Goal: Information Seeking & Learning: Find specific fact

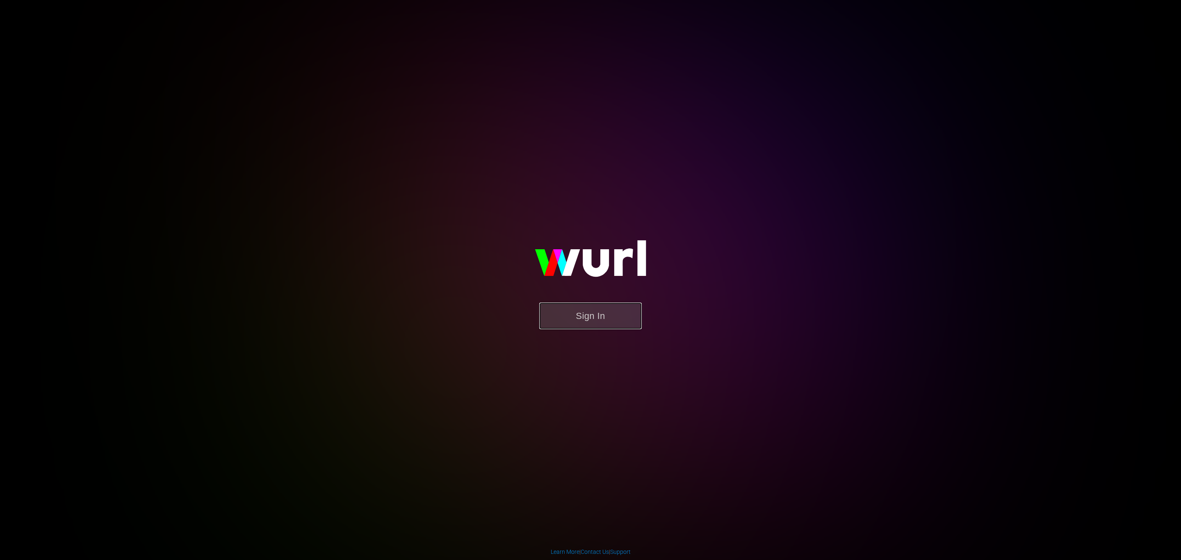
click at [566, 317] on button "Sign In" at bounding box center [590, 316] width 103 height 27
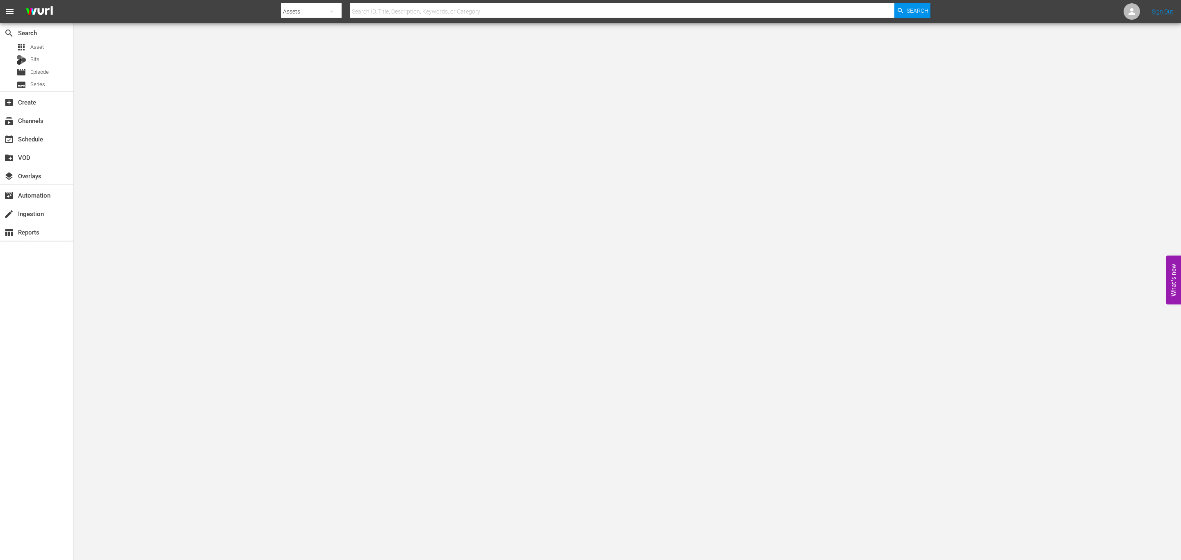
click at [381, 16] on input "text" at bounding box center [622, 12] width 545 height 20
type input "PTAB010"
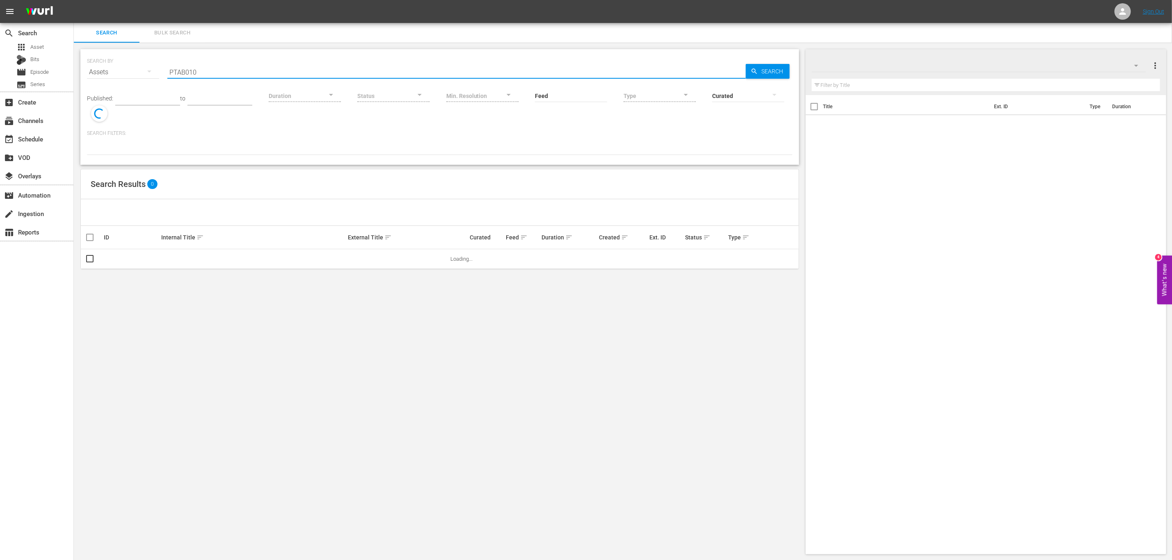
click at [220, 70] on input "PTAB010" at bounding box center [456, 72] width 578 height 20
click at [168, 72] on input "PTAB010" at bounding box center [456, 72] width 578 height 20
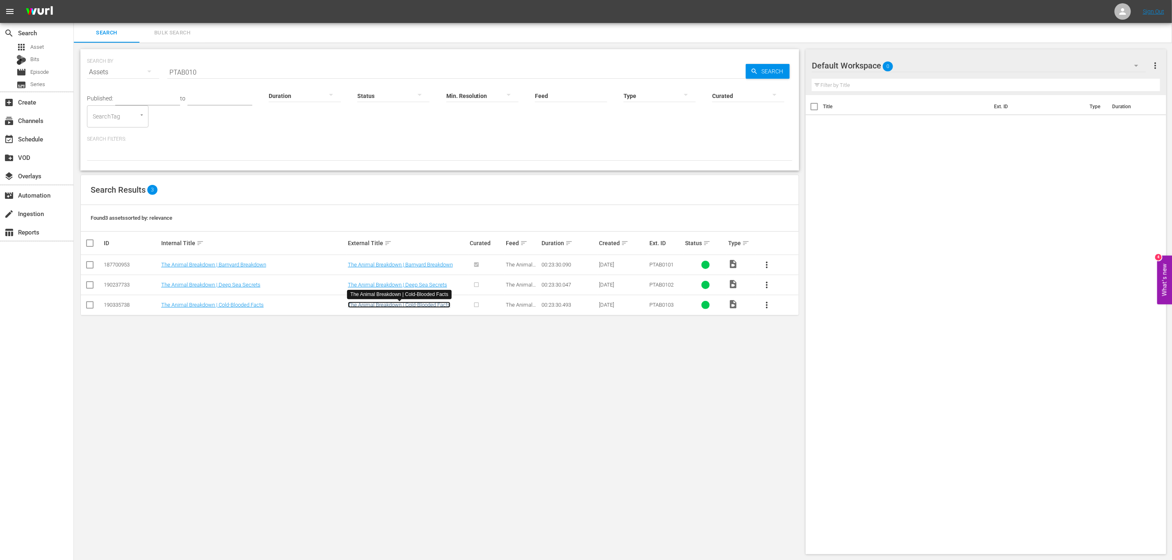
click at [413, 306] on link "The Animal Breakdown | Cold-Blooded Facts" at bounding box center [399, 305] width 103 height 6
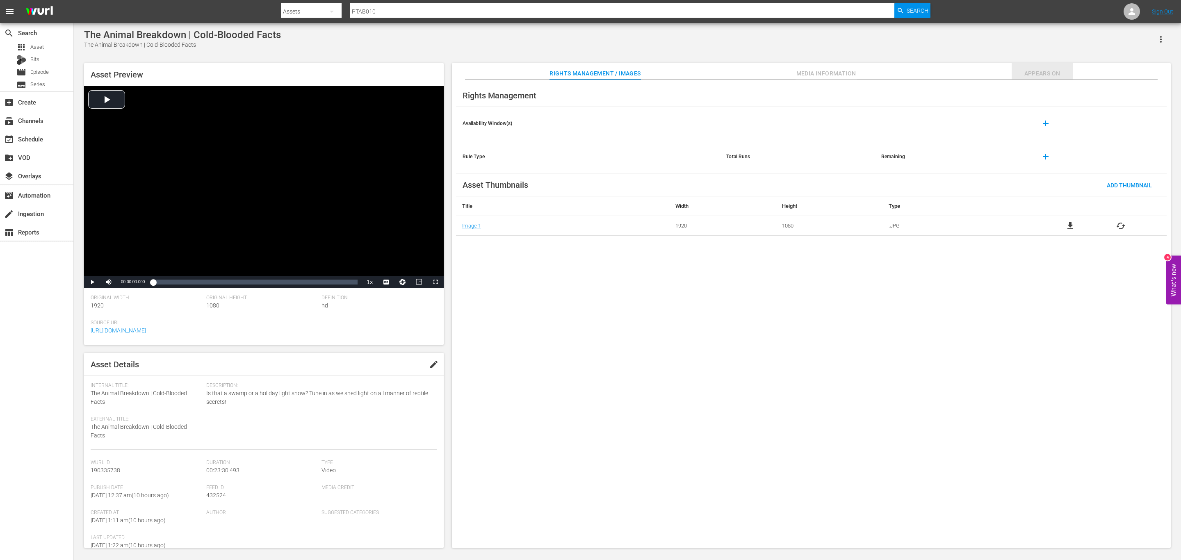
click at [1018, 74] on span "Appears On" at bounding box center [1043, 73] width 62 height 10
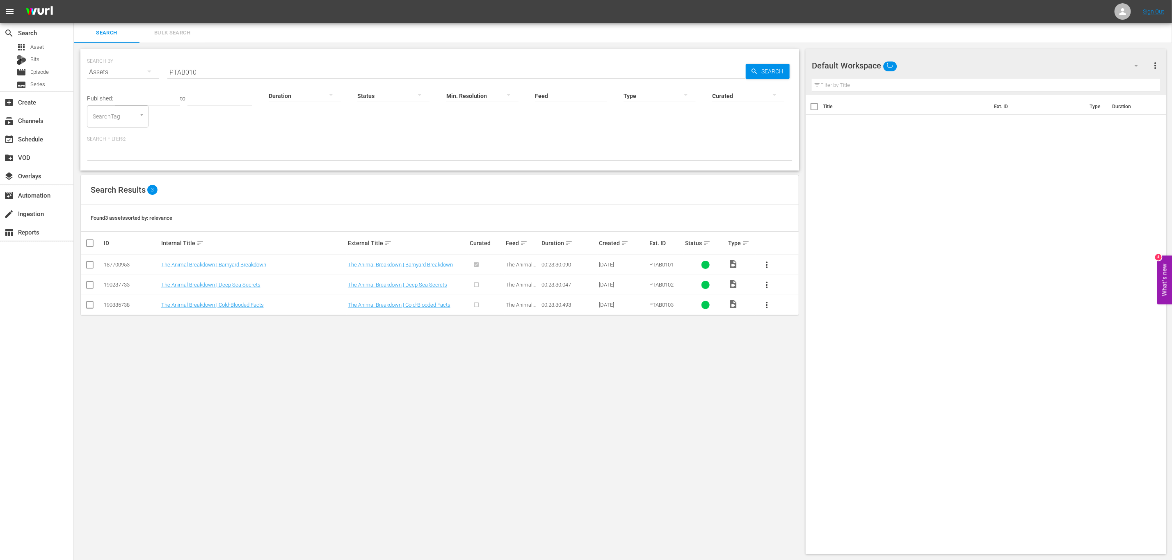
click at [765, 305] on span "more_vert" at bounding box center [766, 305] width 10 height 10
click at [92, 308] on input "checkbox" at bounding box center [90, 307] width 10 height 10
checkbox input "true"
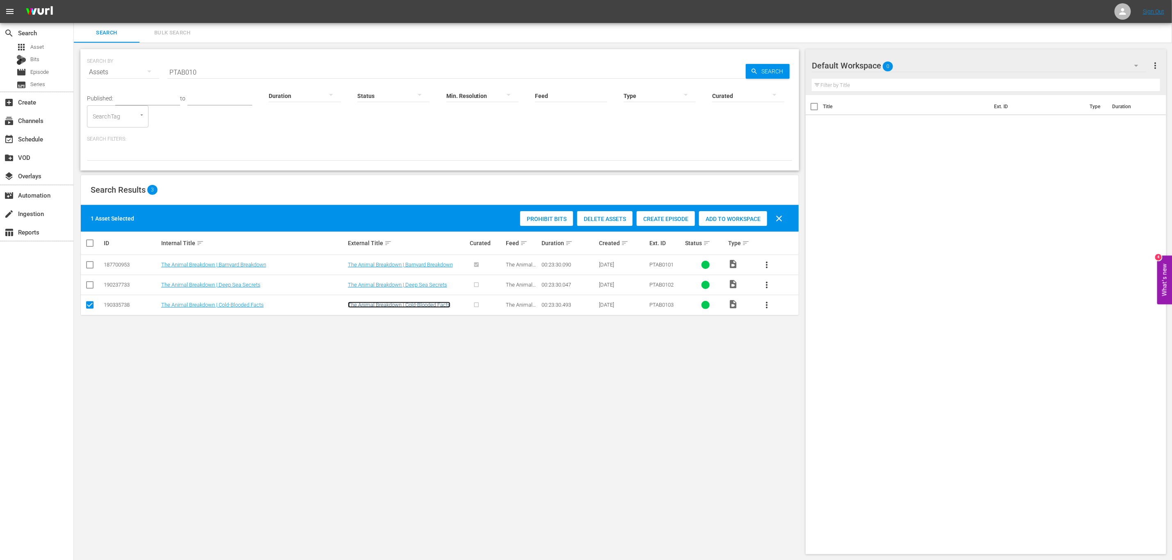
click at [429, 308] on link "The Animal Breakdown | Cold-Blooded Facts" at bounding box center [399, 305] width 103 height 6
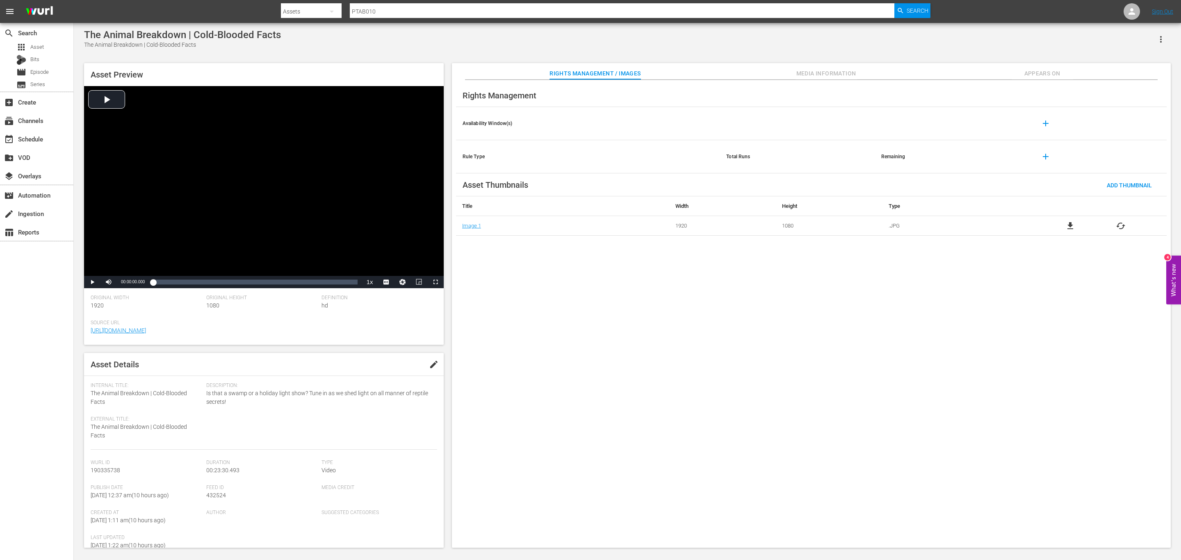
click at [1160, 39] on icon "button" at bounding box center [1161, 39] width 2 height 7
click at [1137, 98] on div "DELETE" at bounding box center [1136, 95] width 56 height 20
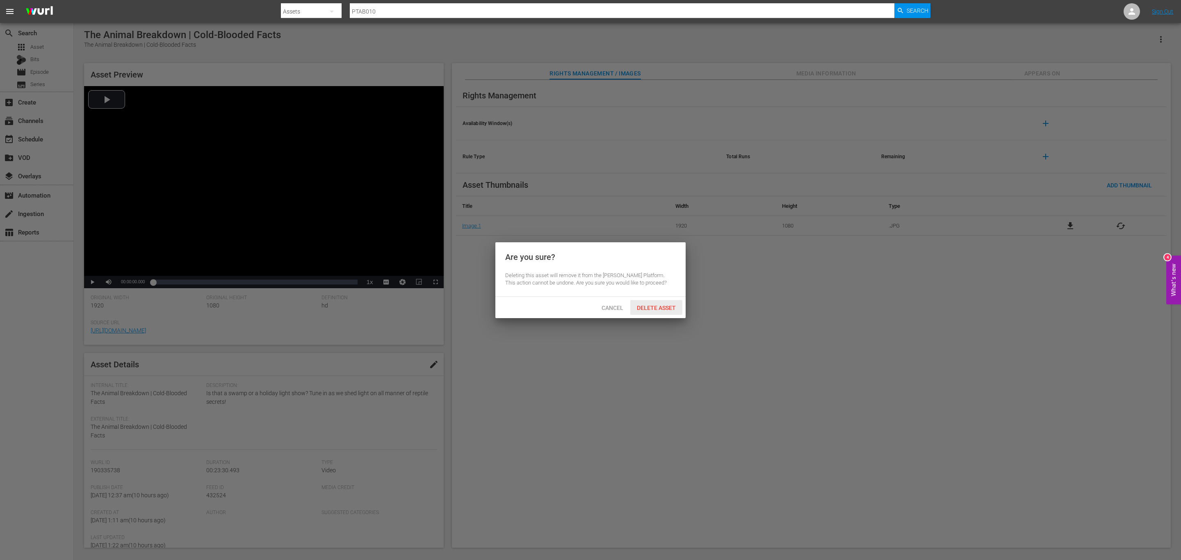
click at [663, 308] on span "Delete Asset" at bounding box center [656, 308] width 52 height 7
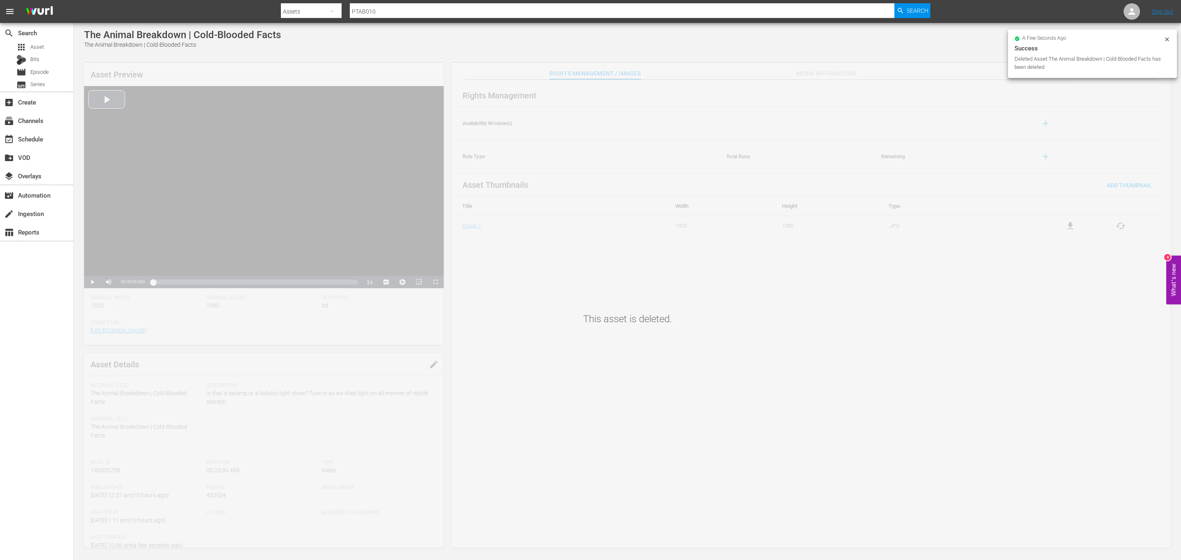
click at [1167, 40] on icon at bounding box center [1167, 39] width 7 height 7
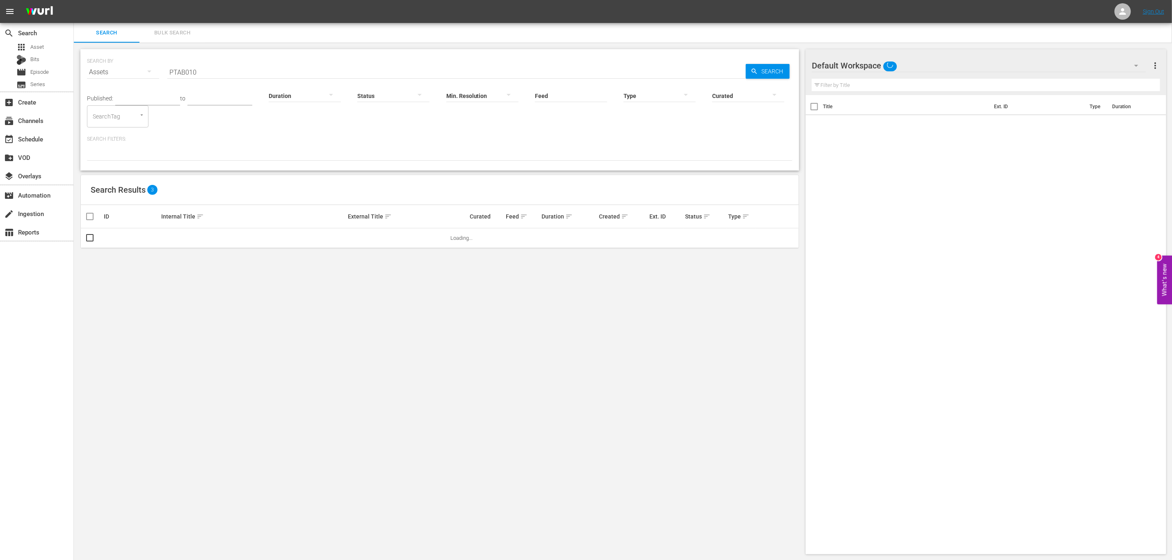
click at [229, 70] on input "PTAB010" at bounding box center [456, 72] width 578 height 20
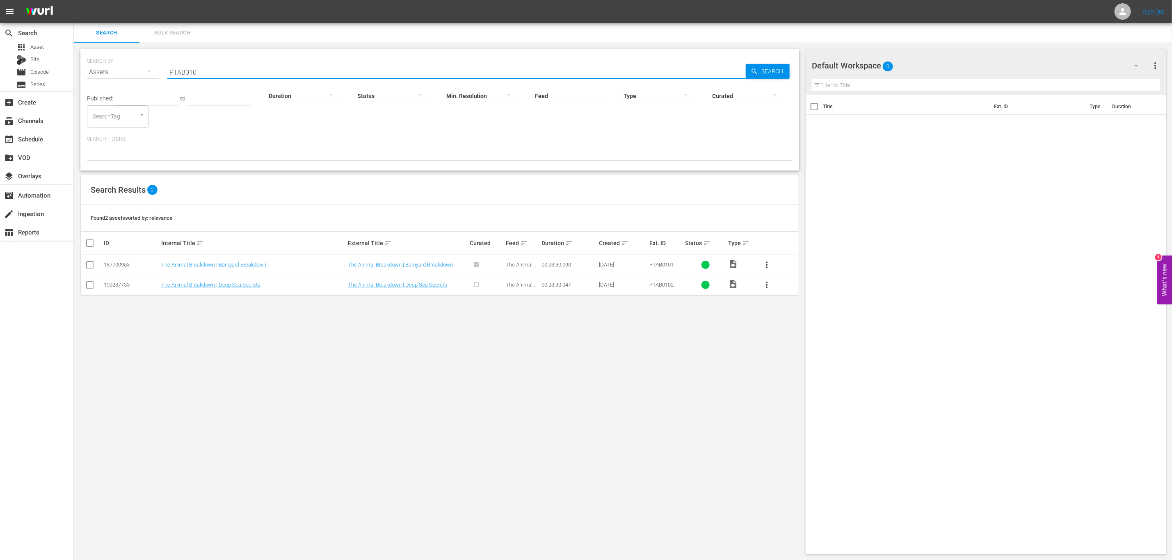
click at [214, 73] on input "PTAB010" at bounding box center [456, 72] width 578 height 20
click at [417, 261] on td "The Animal Breakdown | Barnyard Breakdown" at bounding box center [407, 265] width 122 height 20
click at [417, 262] on link "The Animal Breakdown | Barnyard Breakdown" at bounding box center [400, 265] width 105 height 6
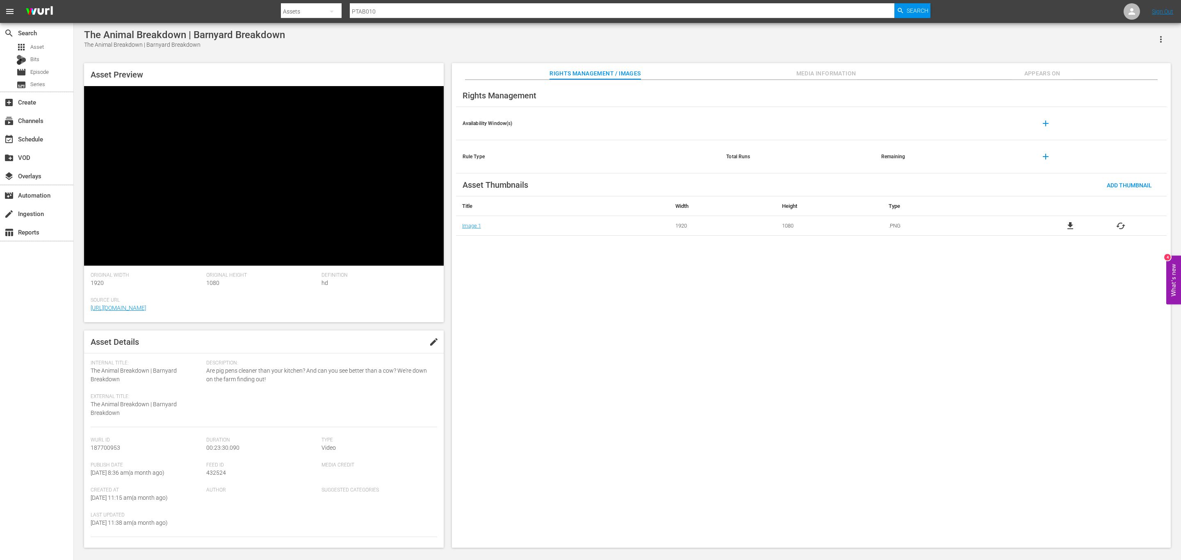
click at [1021, 73] on span "Appears On" at bounding box center [1043, 73] width 62 height 10
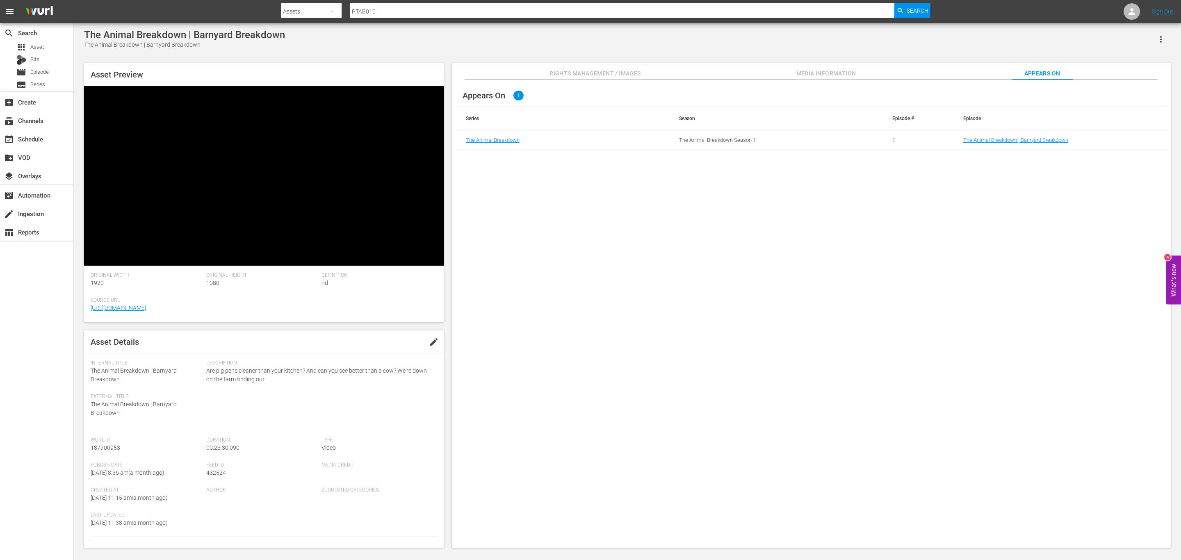
click at [572, 71] on span "Rights Management / Images" at bounding box center [594, 73] width 91 height 10
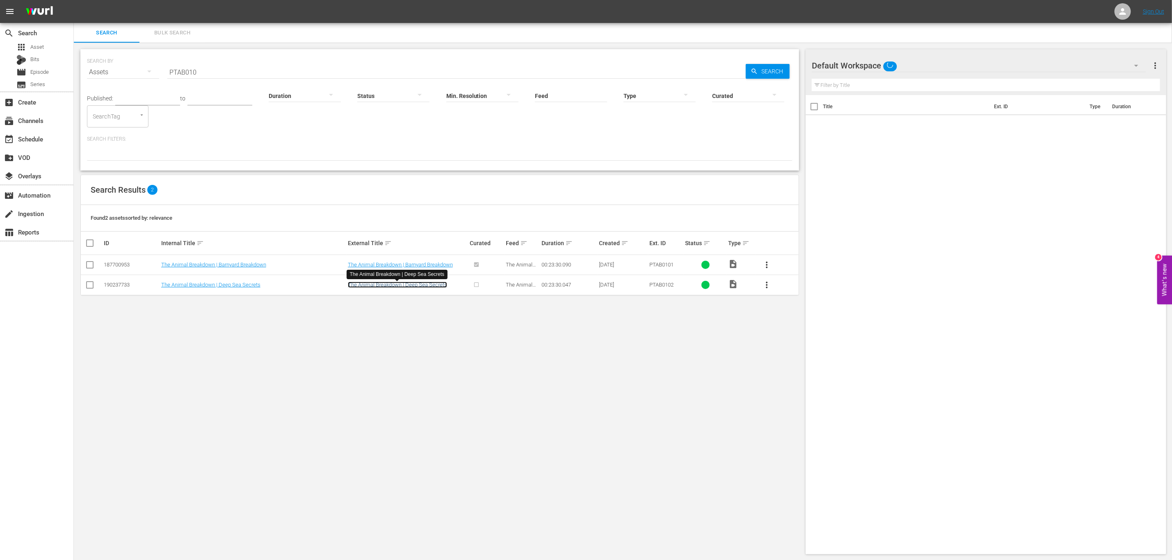
click at [407, 284] on link "The Animal Breakdown | Deep Sea Secrets" at bounding box center [397, 285] width 99 height 6
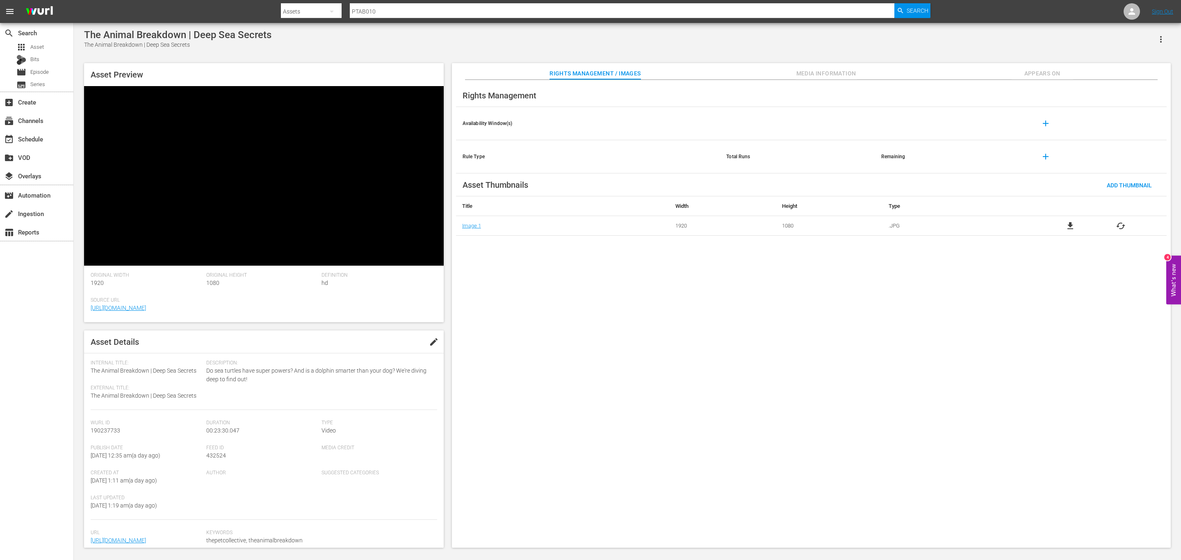
click at [1036, 79] on button "Appears On" at bounding box center [1043, 71] width 62 height 16
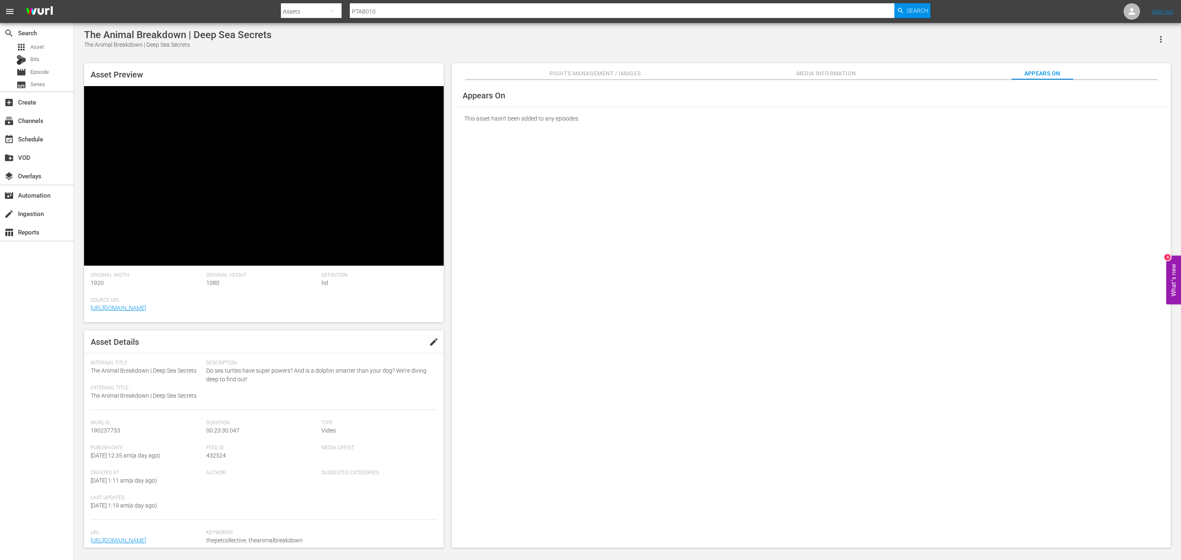
click at [560, 74] on span "Rights Management / Images" at bounding box center [594, 73] width 91 height 10
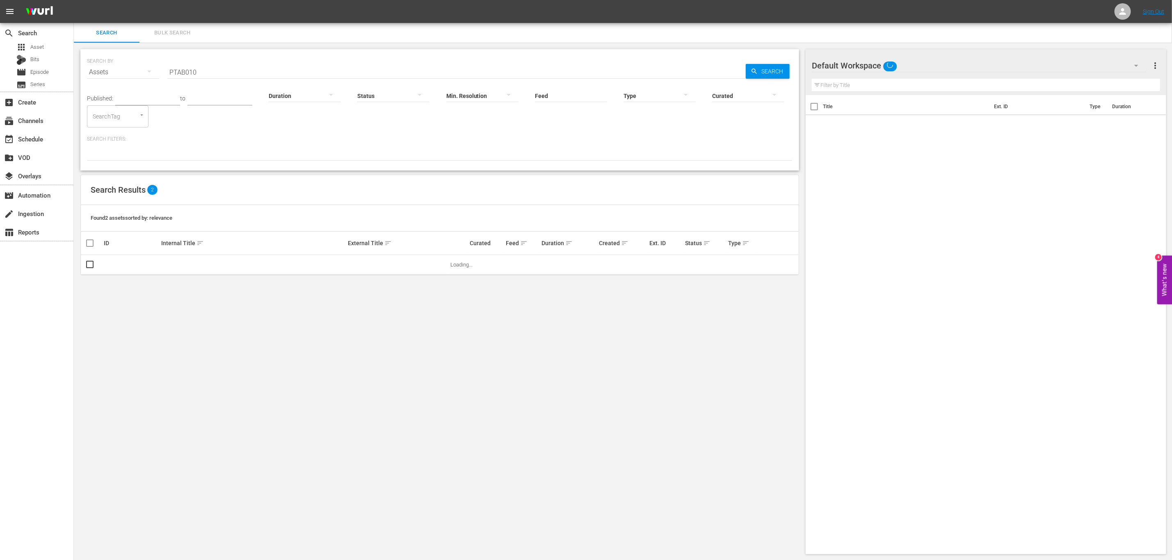
click at [444, 389] on div "SEARCH BY Search By Assets Search ID, Title, Description, Keywords, or Category…" at bounding box center [440, 302] width 732 height 518
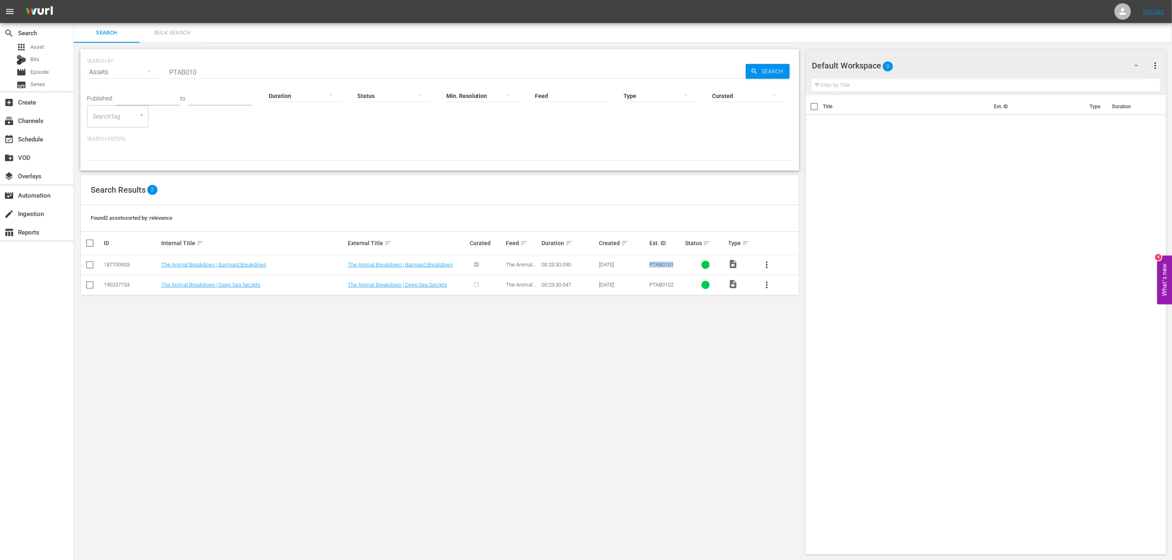
drag, startPoint x: 649, startPoint y: 266, endPoint x: 678, endPoint y: 266, distance: 29.5
click at [678, 266] on div "PTAB0101" at bounding box center [666, 265] width 34 height 6
click at [661, 283] on span "PTAB0102" at bounding box center [661, 285] width 24 height 6
drag, startPoint x: 649, startPoint y: 287, endPoint x: 695, endPoint y: 288, distance: 46.8
click at [695, 288] on tr "190237733 The Animal Breakdown | Deep Sea Secrets The Animal Breakdown | Deep S…" at bounding box center [440, 285] width 718 height 20
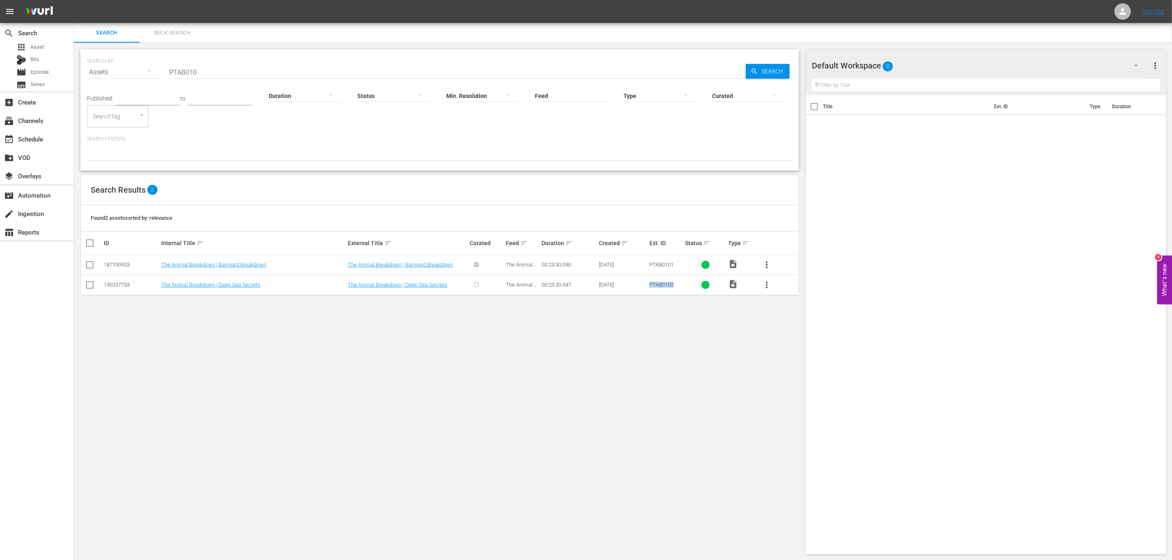
copy span "PTAB0102"
